Goal: Navigation & Orientation: Find specific page/section

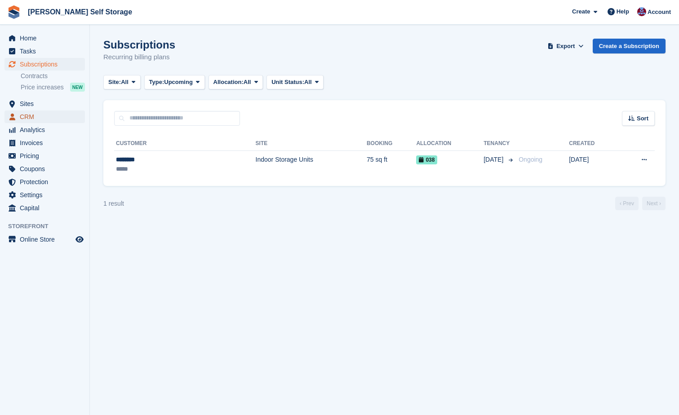
click at [28, 118] on span "CRM" at bounding box center [47, 116] width 54 height 13
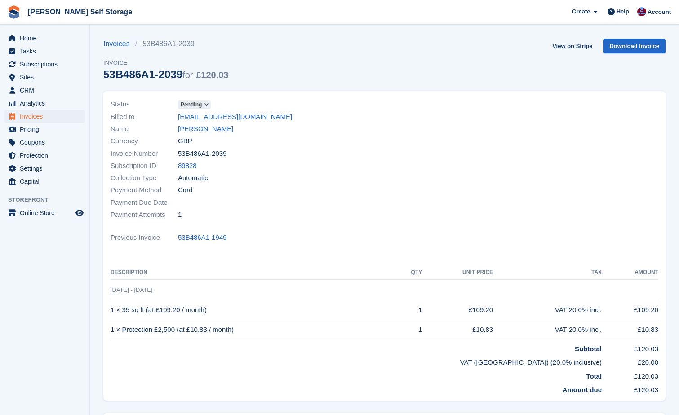
scroll to position [111, 0]
